Goal: Information Seeking & Learning: Find specific fact

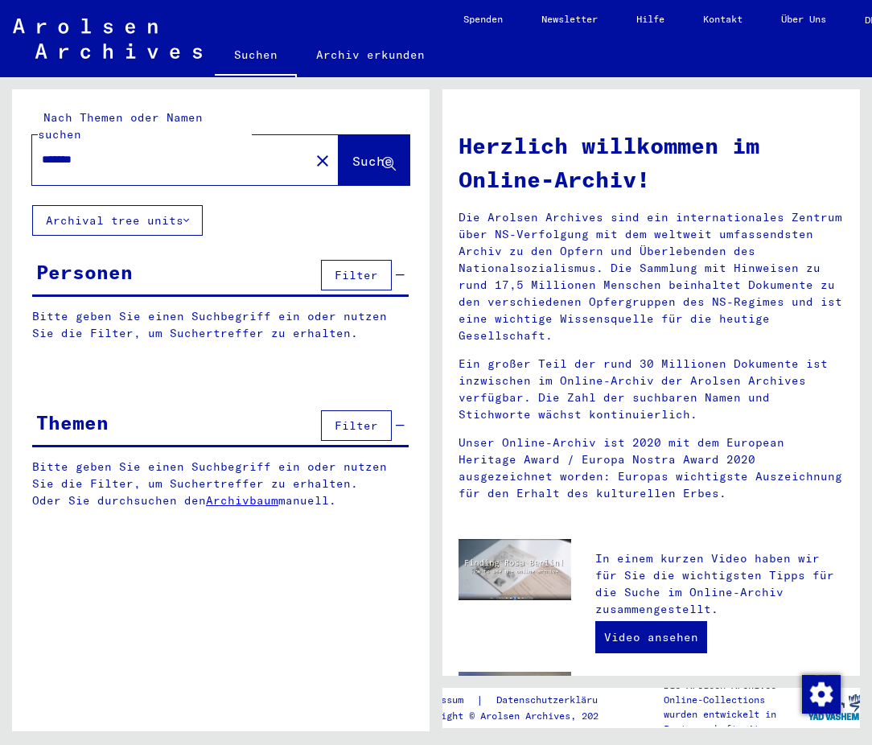
type input "**********"
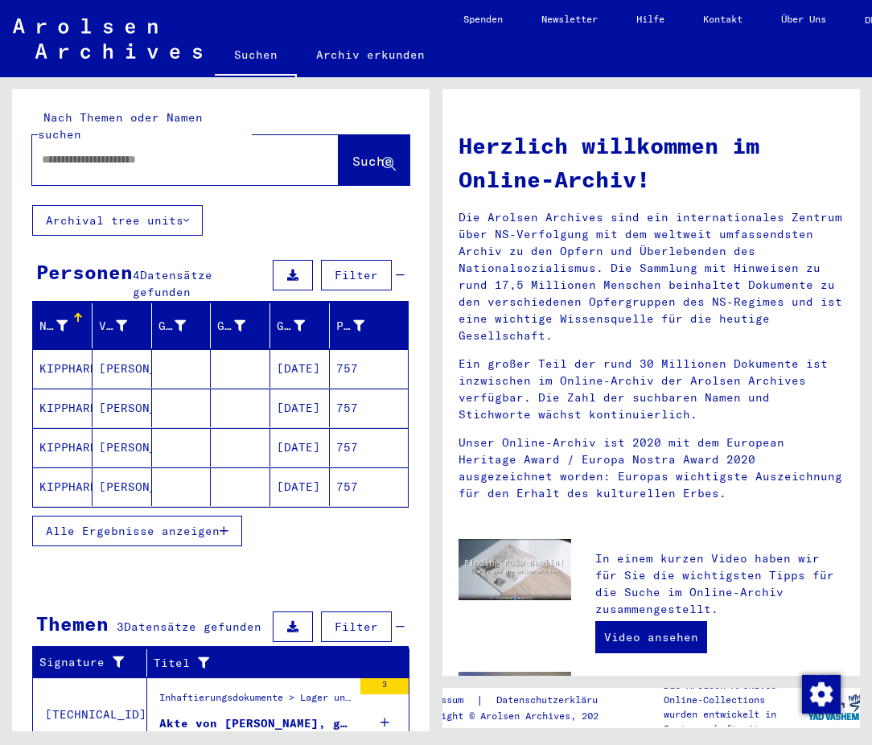
click at [121, 393] on mat-cell "[PERSON_NAME]" at bounding box center [122, 407] width 60 height 39
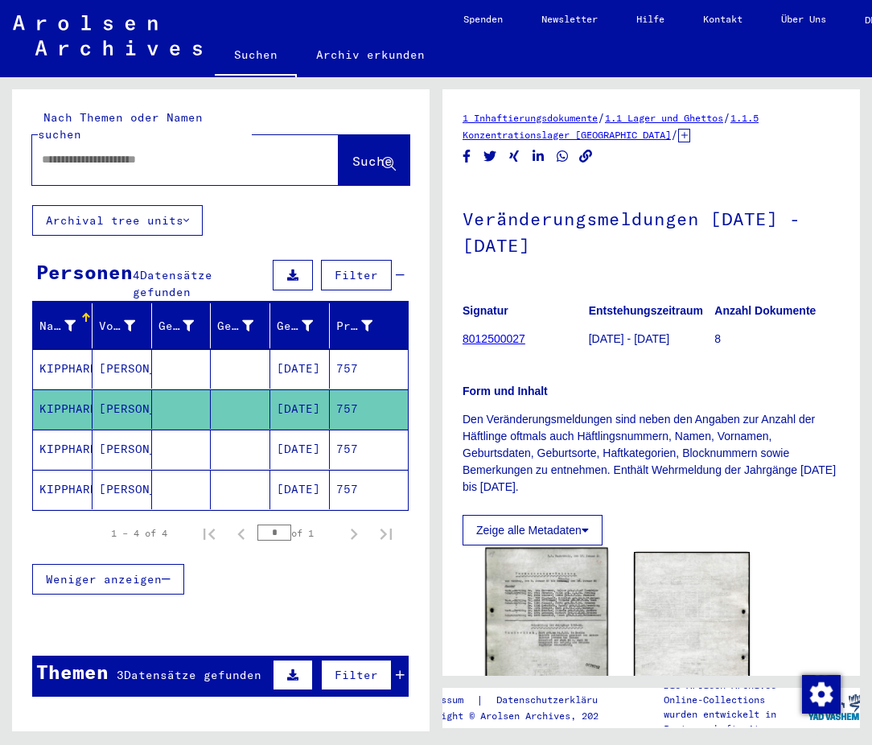
click at [529, 631] on img at bounding box center [546, 633] width 122 height 170
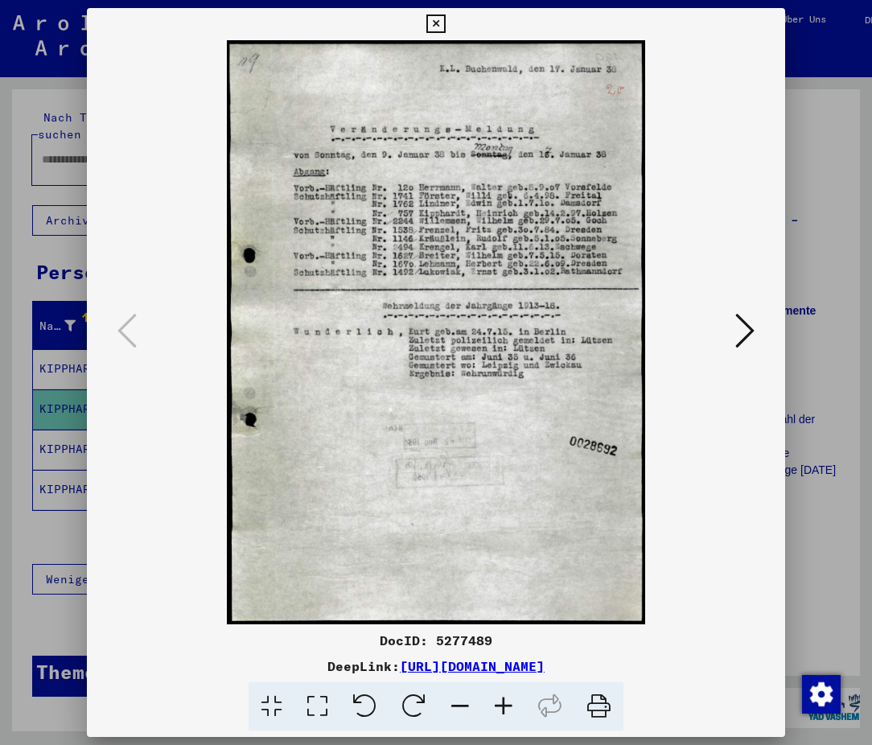
click at [51, 538] on div at bounding box center [436, 372] width 872 height 745
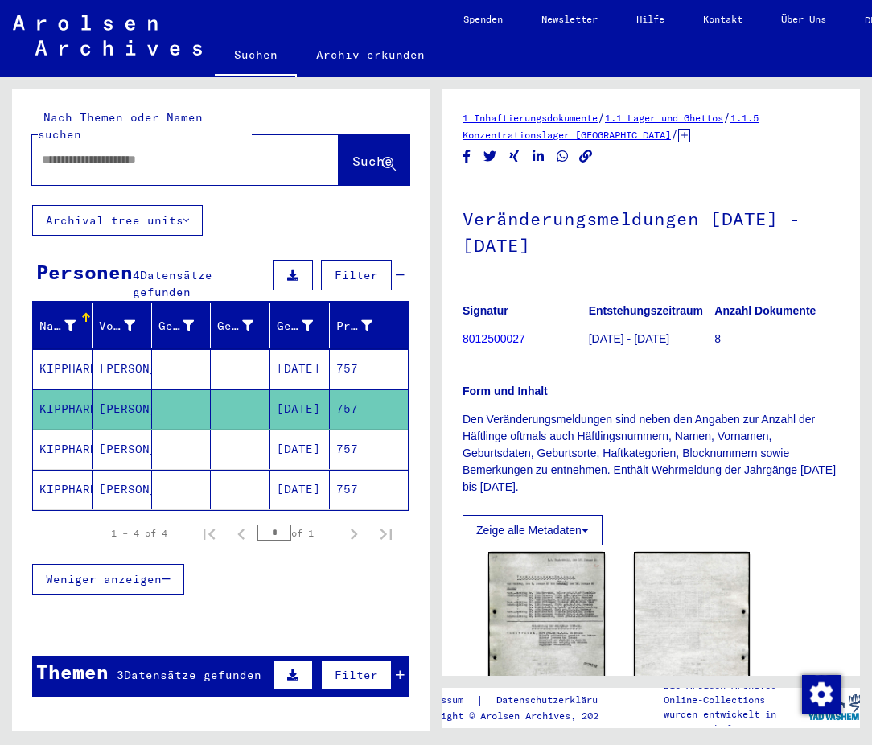
click at [109, 430] on mat-cell "[PERSON_NAME]" at bounding box center [122, 448] width 60 height 39
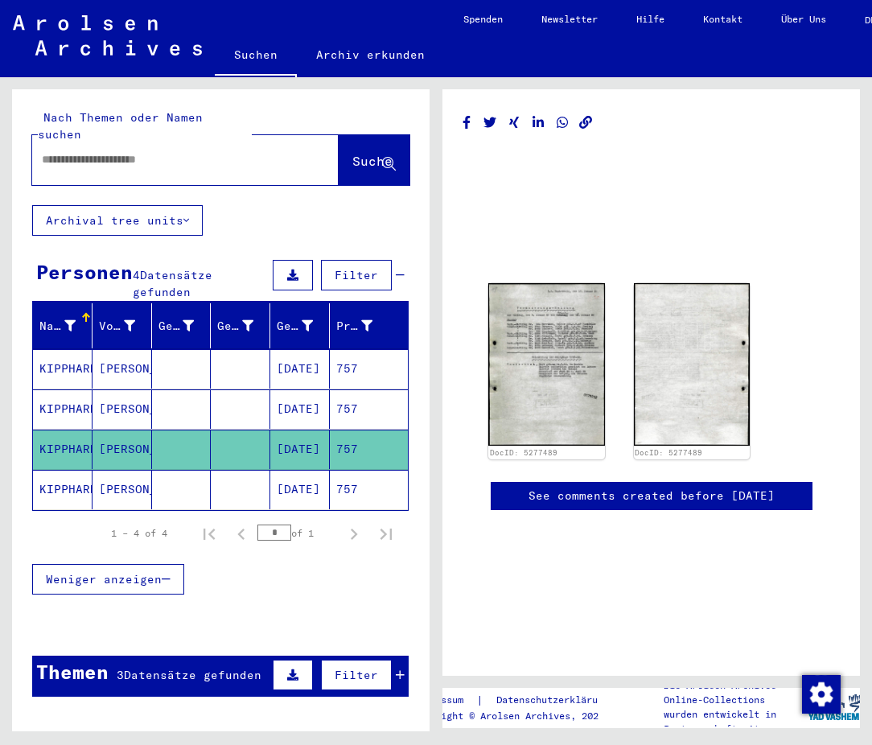
click at [129, 470] on mat-cell "[PERSON_NAME]" at bounding box center [122, 489] width 60 height 39
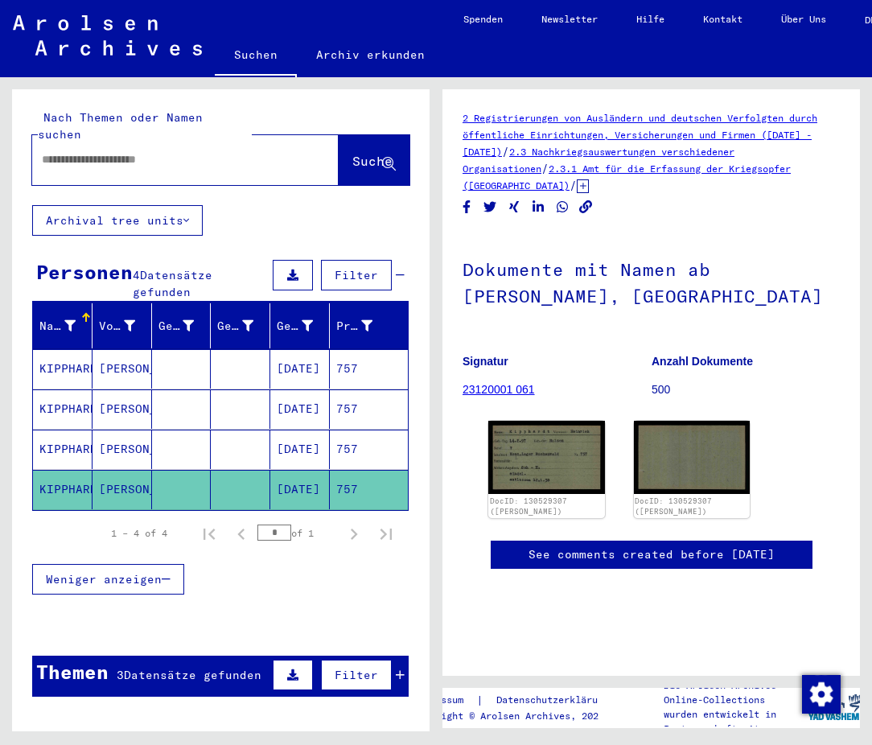
drag, startPoint x: 464, startPoint y: 359, endPoint x: 544, endPoint y: 384, distance: 83.4
click at [544, 384] on figure "Signatur 23120001 061" at bounding box center [556, 378] width 188 height 72
copy figure "Signatur 23120001 061"
drag, startPoint x: 563, startPoint y: 500, endPoint x: 487, endPoint y: 504, distance: 75.7
click at [487, 504] on div "DocID: 130529307 ([PERSON_NAME])" at bounding box center [545, 507] width 119 height 23
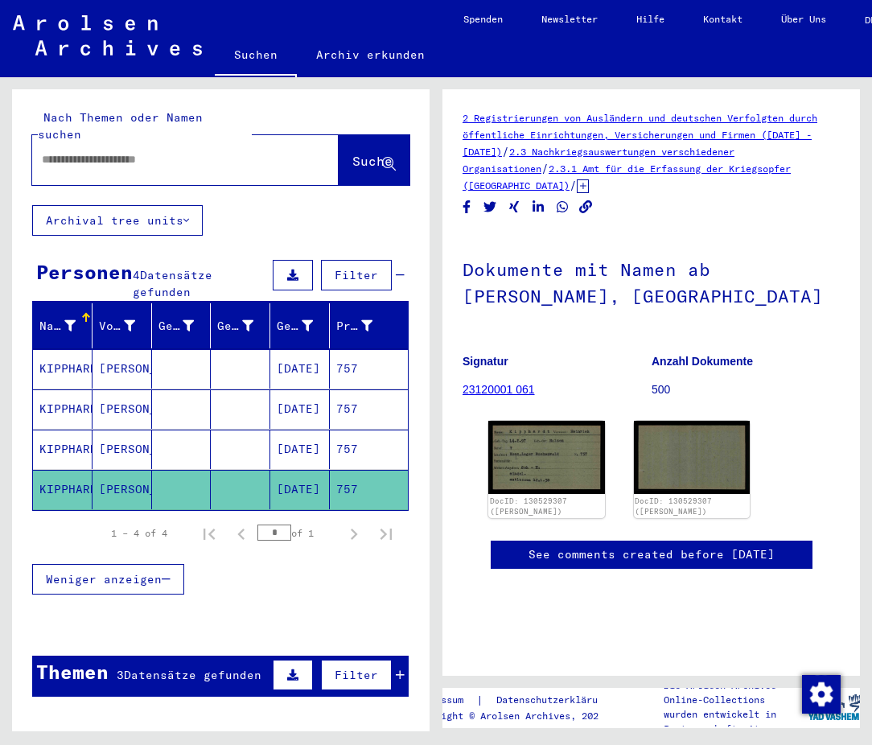
copy link "DocID: 130529307"
